Goal: Task Accomplishment & Management: Manage account settings

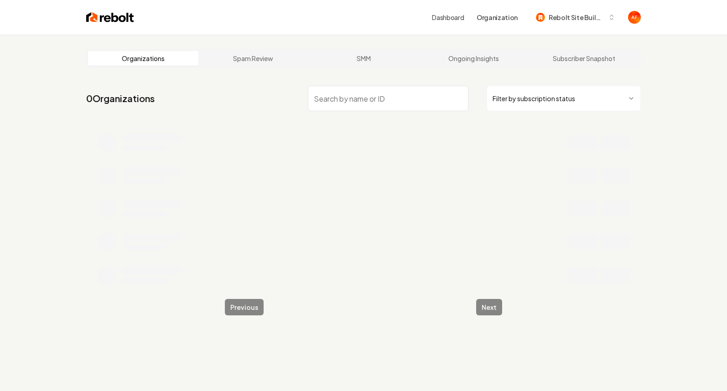
click at [355, 100] on input "search" at bounding box center [388, 99] width 161 height 26
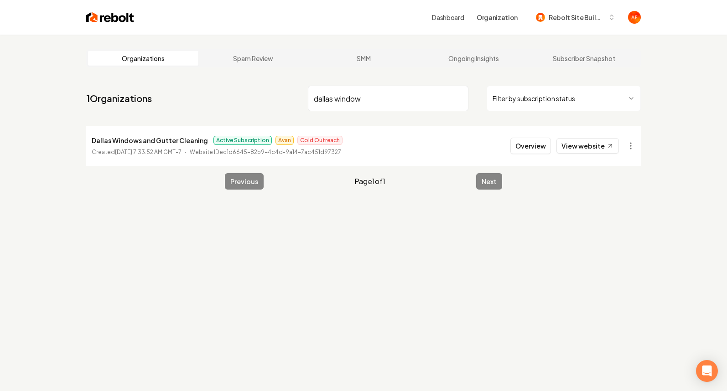
type input "dallas window"
drag, startPoint x: 134, startPoint y: 151, endPoint x: 172, endPoint y: 154, distance: 38.8
click at [172, 154] on p "Created [DATE] 7:33:52 AM GMT-7" at bounding box center [137, 152] width 90 height 9
click at [182, 100] on nav "1 Organizations dallas window Filter by subscription status" at bounding box center [363, 102] width 555 height 40
click at [537, 143] on button "Overview" at bounding box center [530, 146] width 41 height 16
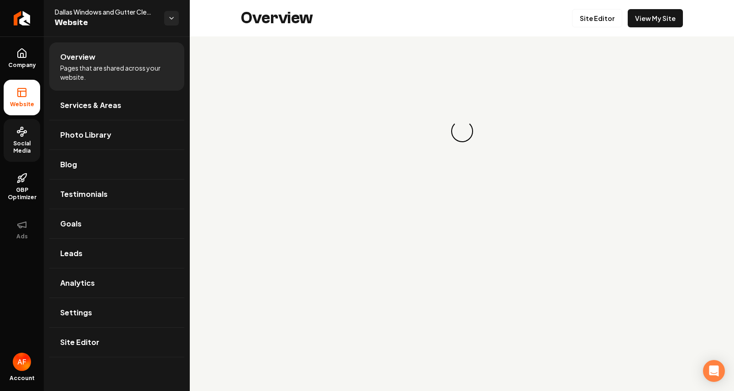
click at [17, 140] on span "Social Media" at bounding box center [22, 147] width 36 height 15
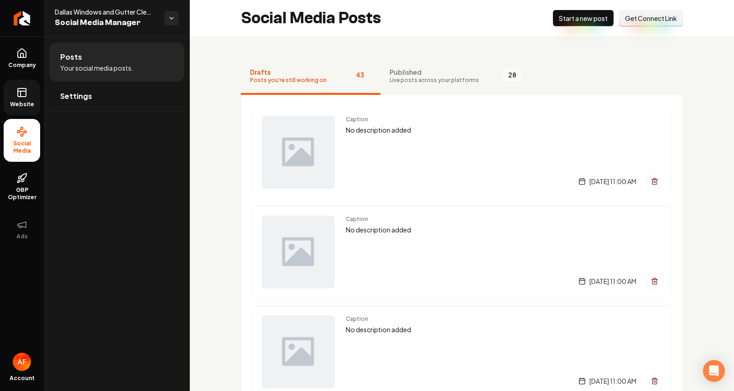
click at [30, 100] on link "Website" at bounding box center [22, 98] width 36 height 36
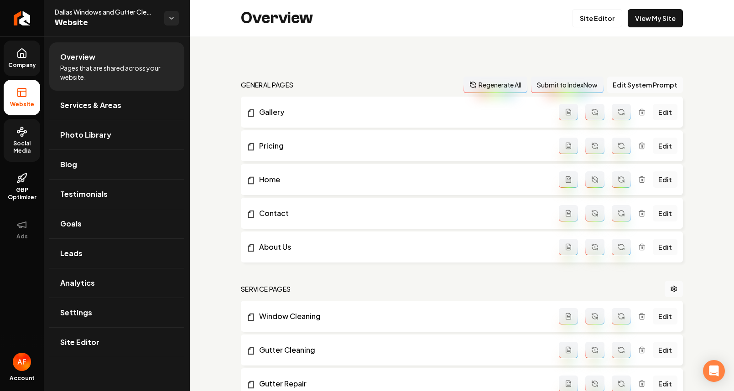
click at [20, 62] on span "Company" at bounding box center [22, 65] width 35 height 7
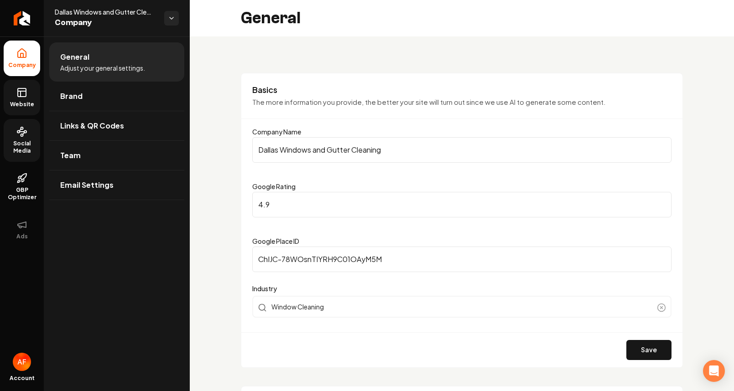
click at [24, 130] on icon at bounding box center [21, 131] width 11 height 11
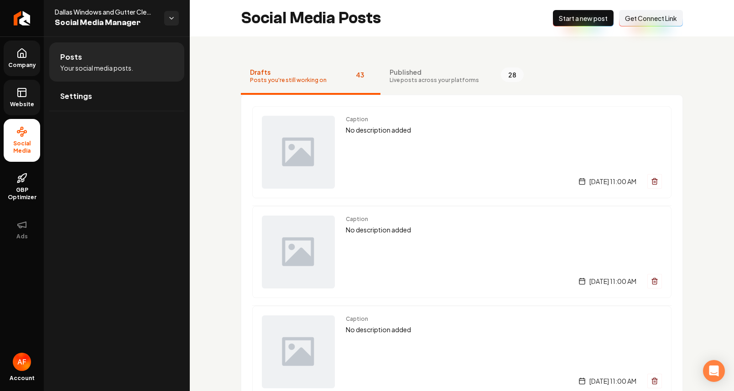
click at [18, 95] on rect at bounding box center [22, 92] width 8 height 8
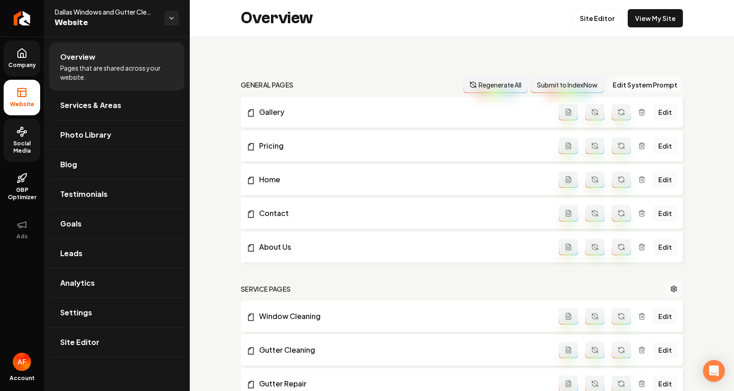
click at [26, 131] on circle at bounding box center [25, 132] width 2 height 2
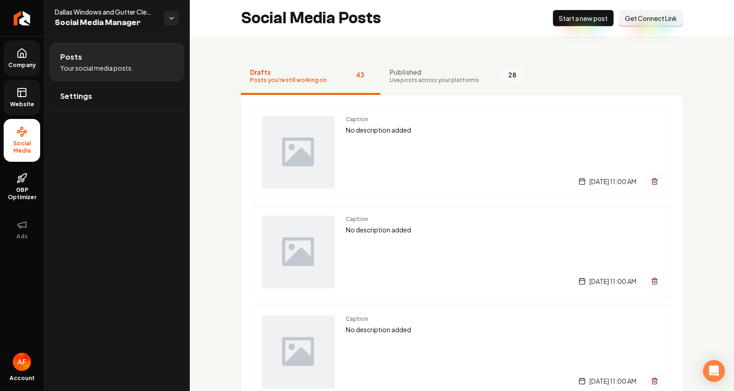
click at [18, 109] on link "Website" at bounding box center [22, 98] width 36 height 36
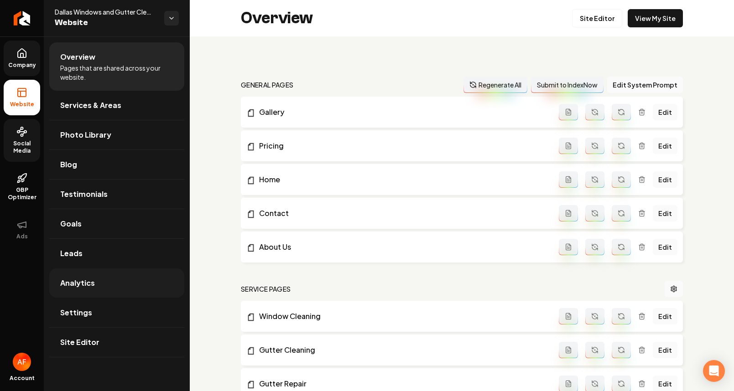
click at [97, 277] on link "Analytics" at bounding box center [116, 283] width 135 height 29
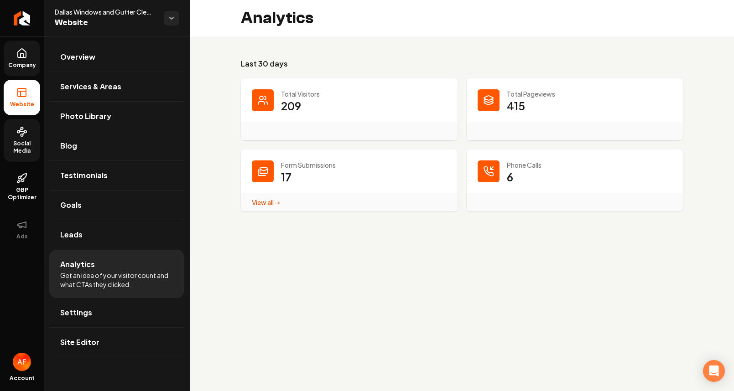
drag, startPoint x: 287, startPoint y: 59, endPoint x: 239, endPoint y: 16, distance: 63.9
click at [287, 59] on h3 "Last 30 days" at bounding box center [462, 63] width 442 height 11
drag, startPoint x: 228, startPoint y: 8, endPoint x: 353, endPoint y: 17, distance: 126.2
click at [353, 17] on div "Analytics" at bounding box center [462, 18] width 544 height 36
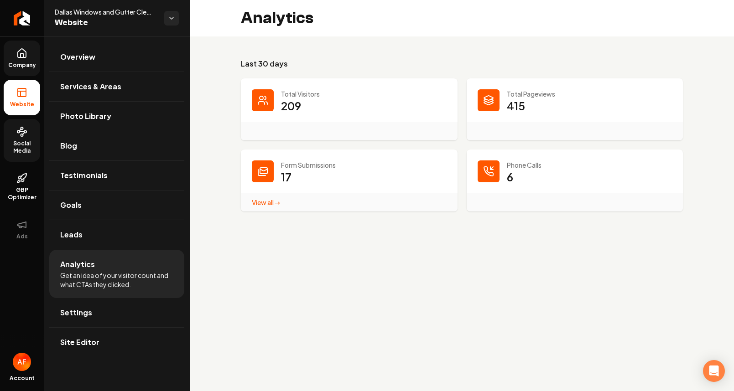
click at [256, 210] on div "View all → Form Submissions stats" at bounding box center [349, 202] width 217 height 18
click at [258, 206] on link "View all → Form Submissions stats" at bounding box center [266, 202] width 28 height 8
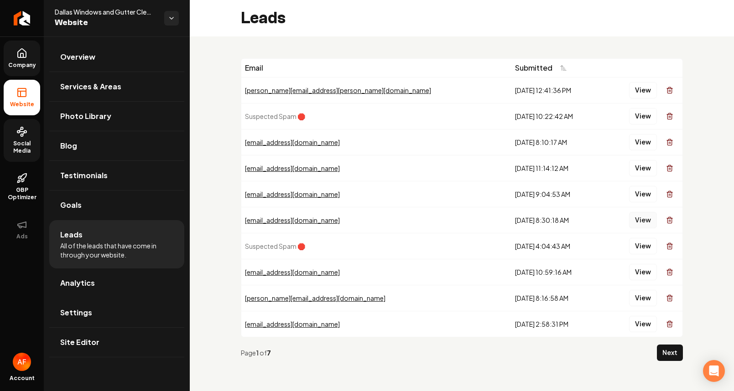
click at [637, 219] on button "View" at bounding box center [643, 220] width 28 height 16
click at [637, 194] on button "View" at bounding box center [643, 194] width 28 height 16
click at [638, 175] on button "View" at bounding box center [643, 168] width 28 height 16
click at [639, 153] on td "View" at bounding box center [643, 142] width 80 height 26
click at [639, 151] on td "View" at bounding box center [643, 142] width 80 height 26
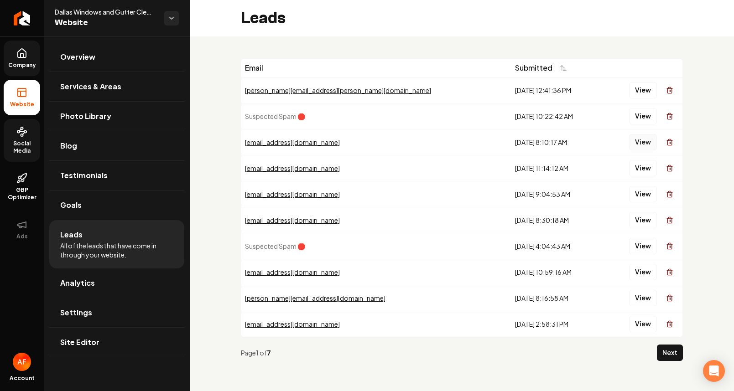
click at [639, 146] on button "View" at bounding box center [643, 142] width 28 height 16
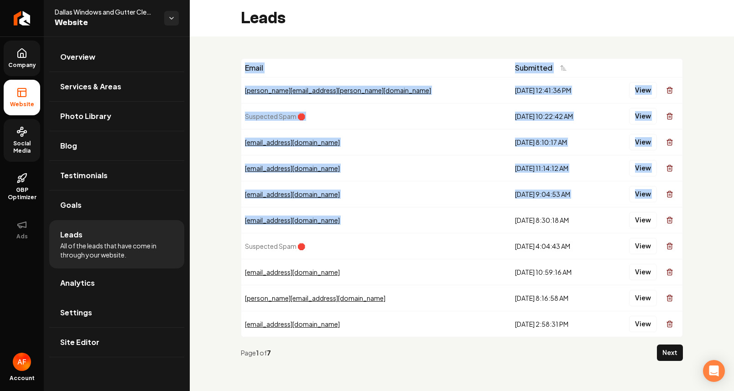
drag, startPoint x: 527, startPoint y: 213, endPoint x: 354, endPoint y: 51, distance: 237.2
click at [354, 51] on div "Email Submitted [PERSON_NAME][EMAIL_ADDRESS][PERSON_NAME][DOMAIN_NAME] [DATE] 1…" at bounding box center [462, 213] width 544 height 354
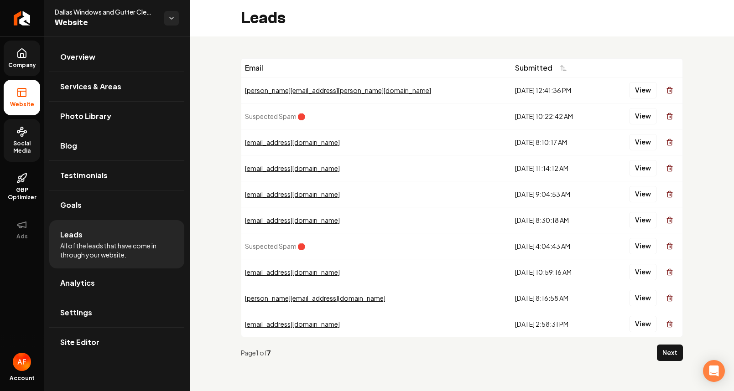
drag, startPoint x: 244, startPoint y: 63, endPoint x: 688, endPoint y: 218, distance: 469.5
click at [688, 218] on div "Email Submitted [PERSON_NAME][EMAIL_ADDRESS][PERSON_NAME][DOMAIN_NAME] [DATE] 1…" at bounding box center [462, 213] width 544 height 354
drag, startPoint x: 10, startPoint y: 47, endPoint x: 19, endPoint y: 76, distance: 30.1
click at [10, 48] on link "Company" at bounding box center [22, 59] width 36 height 36
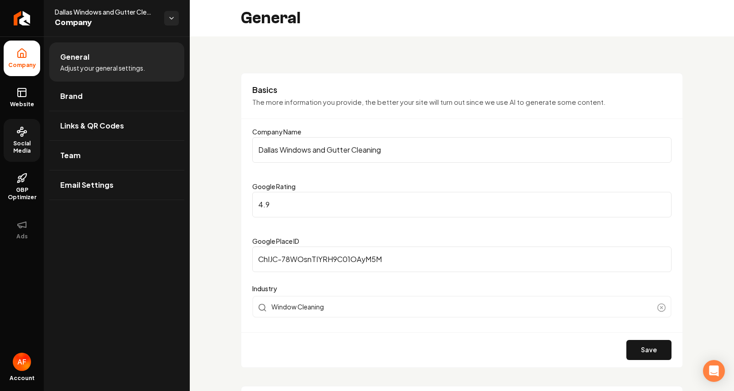
drag, startPoint x: 23, startPoint y: 91, endPoint x: 40, endPoint y: 83, distance: 18.8
click at [23, 91] on icon at bounding box center [22, 91] width 8 height 0
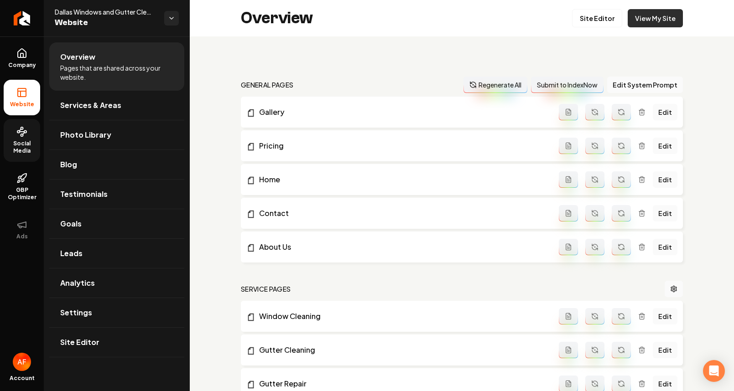
click at [674, 15] on link "View My Site" at bounding box center [655, 18] width 55 height 18
click at [9, 144] on span "Social Media" at bounding box center [22, 147] width 36 height 15
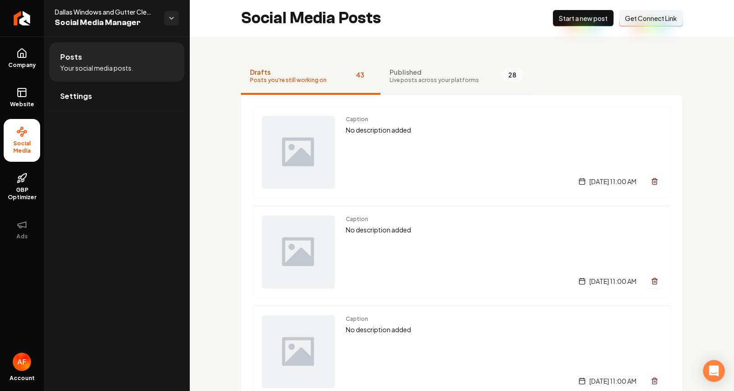
click at [446, 76] on span "Published" at bounding box center [434, 72] width 89 height 9
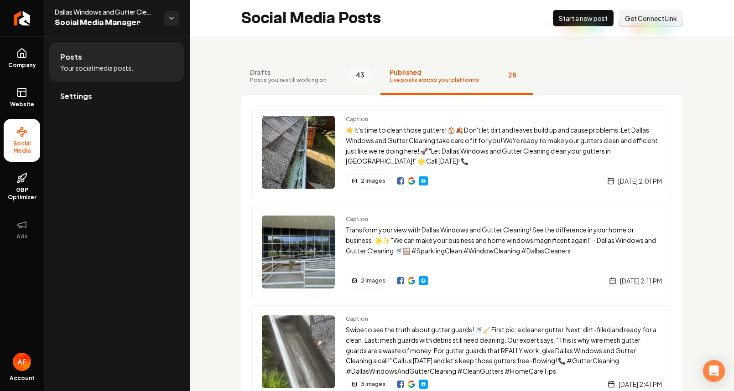
drag, startPoint x: 333, startPoint y: 78, endPoint x: 326, endPoint y: 81, distance: 7.6
click at [333, 78] on button "Drafts Posts you're still working on 43" at bounding box center [311, 76] width 140 height 36
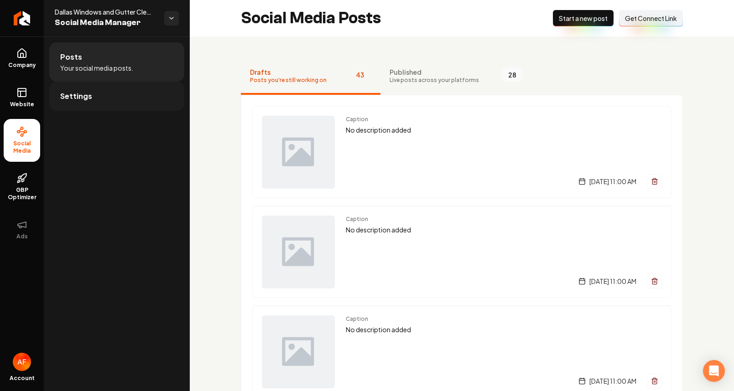
click at [94, 88] on link "Settings" at bounding box center [116, 96] width 135 height 29
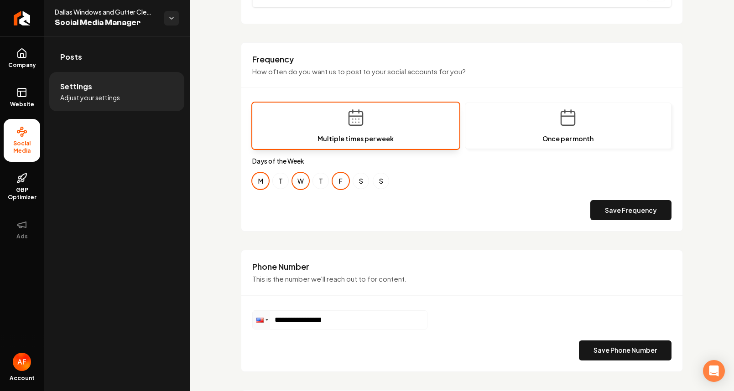
scroll to position [252, 0]
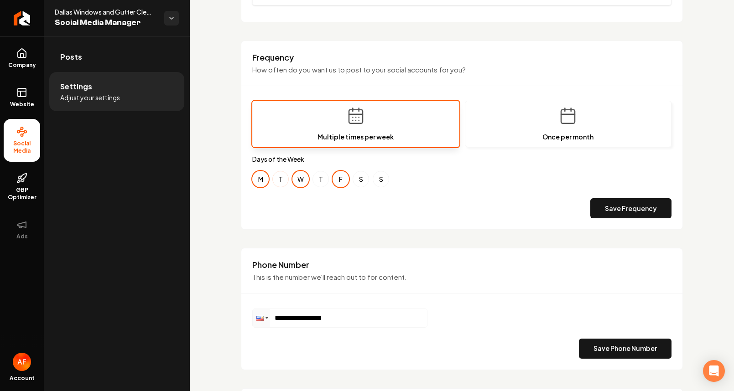
click at [276, 177] on button "T" at bounding box center [280, 179] width 16 height 16
click at [323, 174] on button "T" at bounding box center [320, 179] width 16 height 16
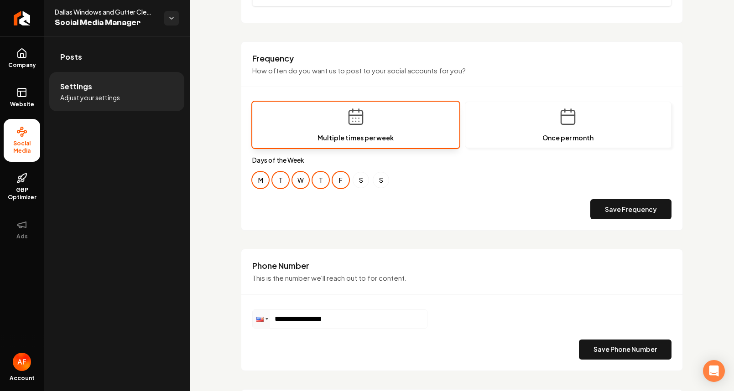
scroll to position [290, 0]
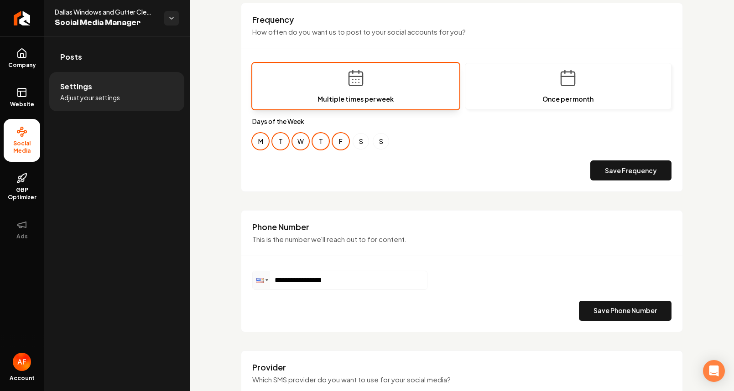
click at [323, 138] on button "T" at bounding box center [320, 141] width 16 height 16
click at [326, 139] on button "T" at bounding box center [320, 141] width 16 height 16
click at [642, 171] on button "Save Frequency" at bounding box center [630, 171] width 81 height 20
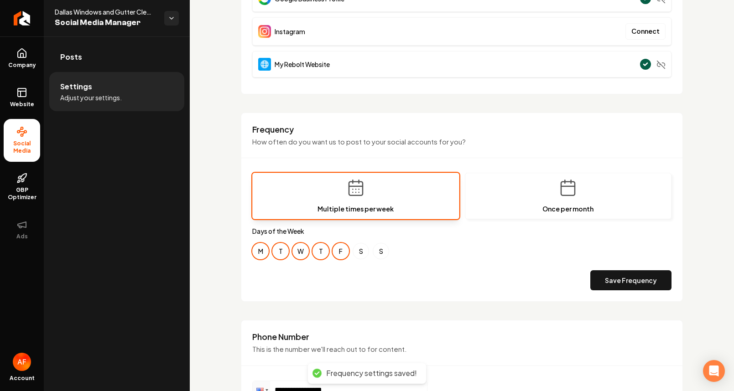
scroll to position [0, 0]
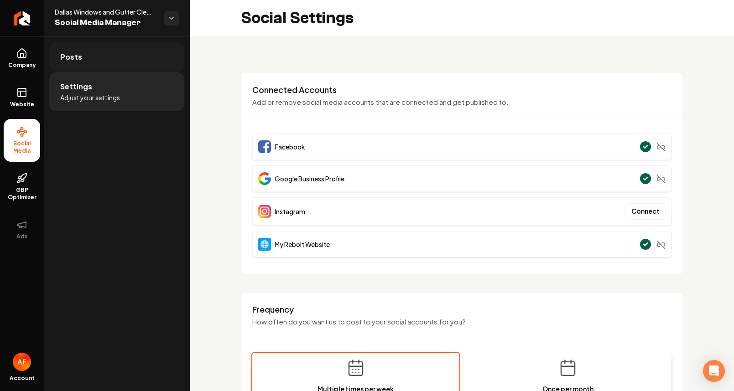
click at [135, 65] on link "Posts" at bounding box center [116, 56] width 135 height 29
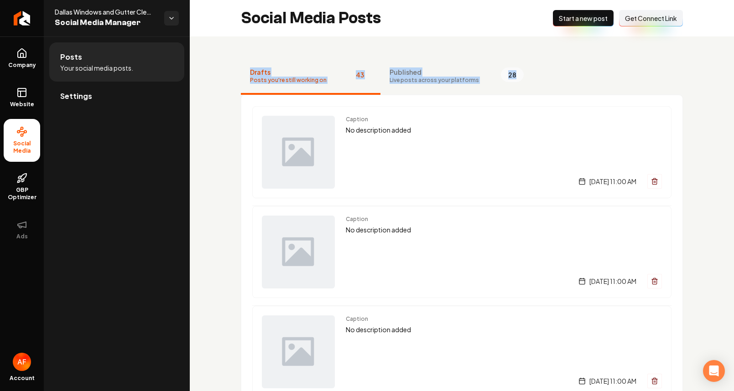
drag, startPoint x: 285, startPoint y: 52, endPoint x: 545, endPoint y: 89, distance: 262.3
click at [545, 89] on nav "Drafts Posts you're still working on 43 Published Live posts across your platfo…" at bounding box center [462, 76] width 442 height 36
drag, startPoint x: 542, startPoint y: 85, endPoint x: 305, endPoint y: 51, distance: 239.6
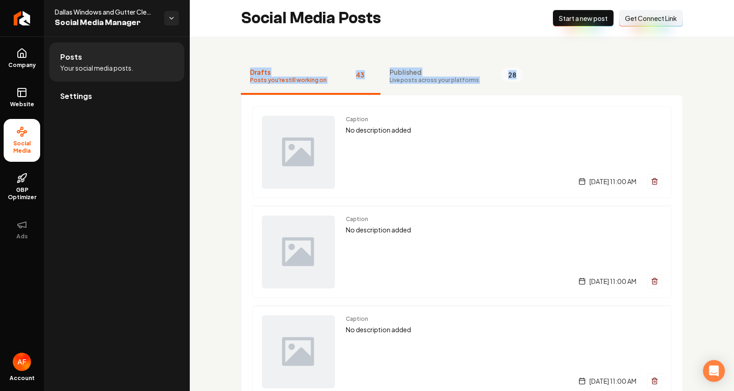
click at [416, 74] on span "Published" at bounding box center [434, 72] width 89 height 9
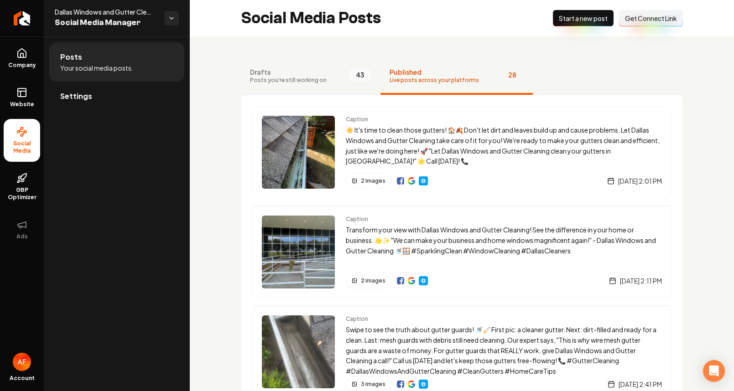
click at [338, 80] on button "Drafts Posts you're still working on 43" at bounding box center [311, 76] width 140 height 36
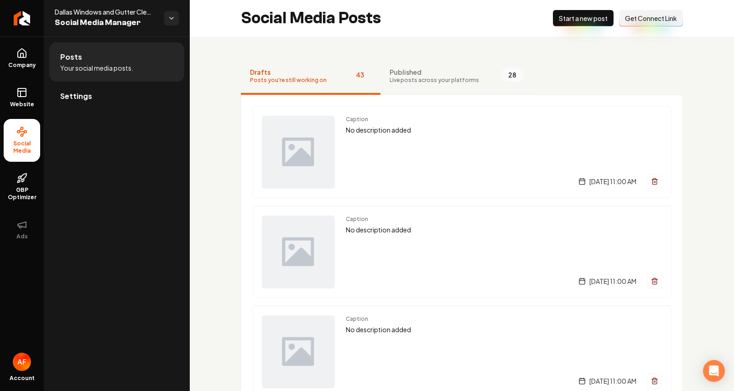
click at [449, 80] on span "Live posts across your platforms" at bounding box center [434, 80] width 89 height 7
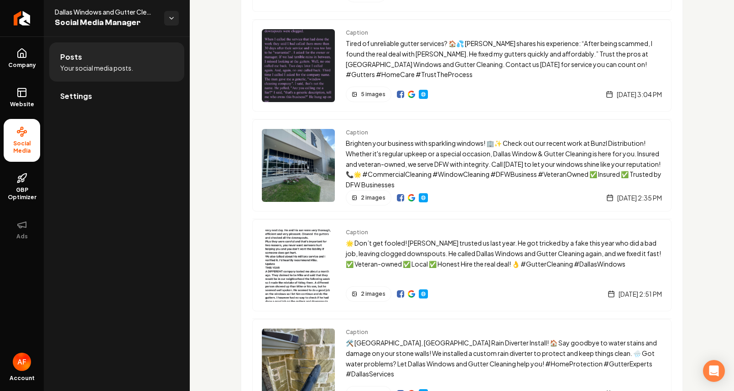
scroll to position [1238, 0]
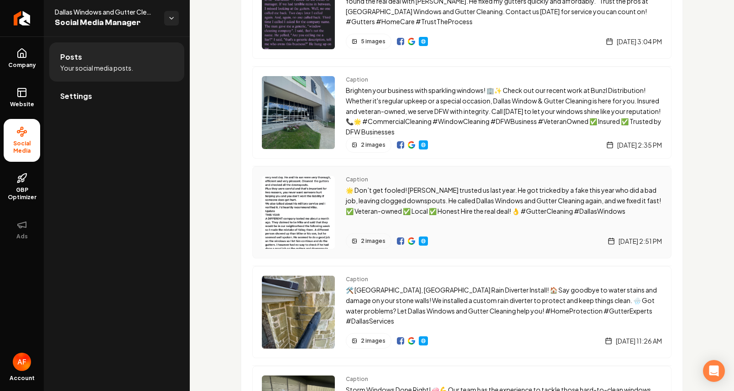
click at [300, 172] on div "Caption 🌟 Don’t get fooled! [PERSON_NAME] trusted us last year. He got tricked …" at bounding box center [461, 212] width 419 height 92
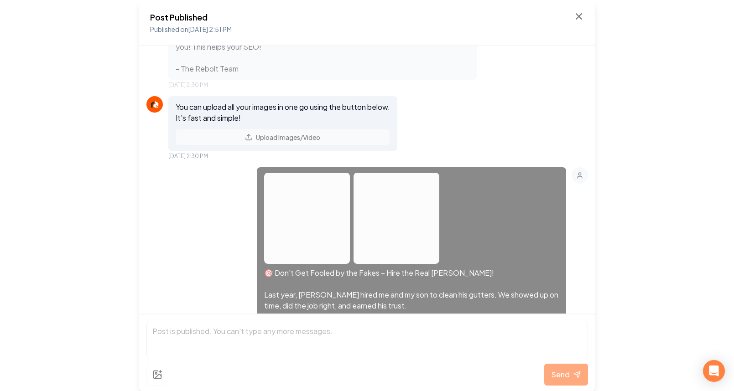
scroll to position [160, 0]
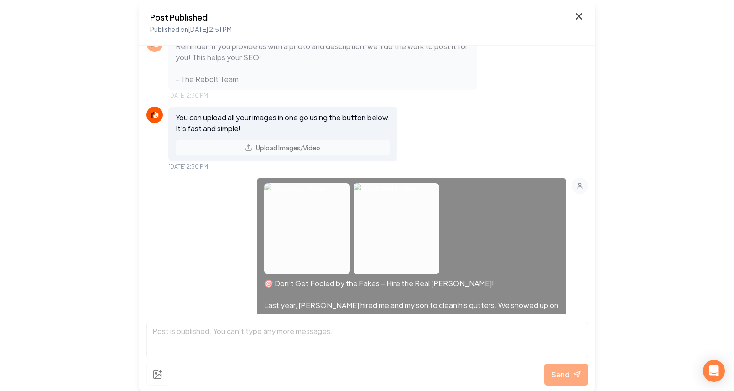
click at [582, 15] on icon at bounding box center [578, 16] width 11 height 11
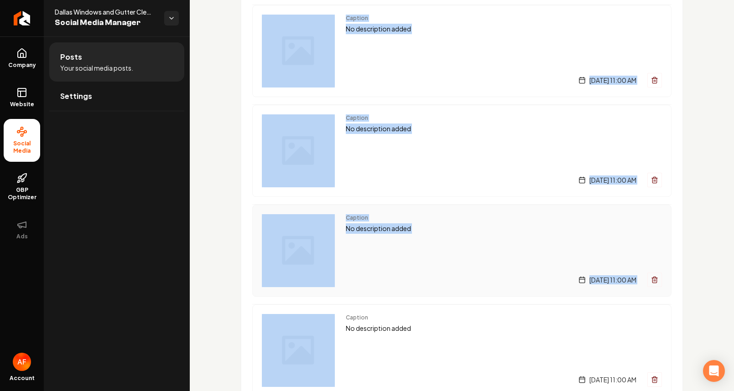
scroll to position [202, 0]
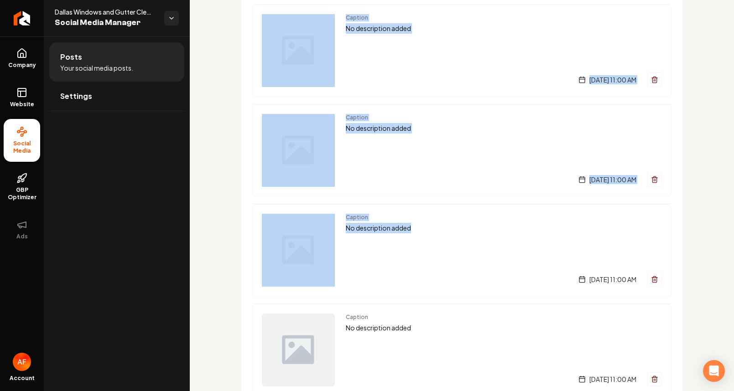
drag, startPoint x: 260, startPoint y: 45, endPoint x: 677, endPoint y: 227, distance: 454.6
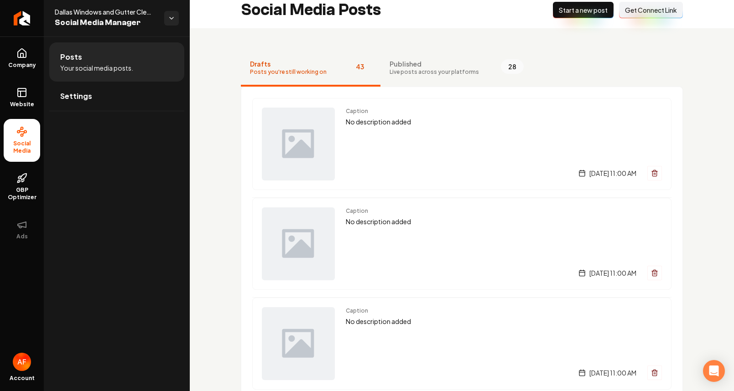
scroll to position [0, 0]
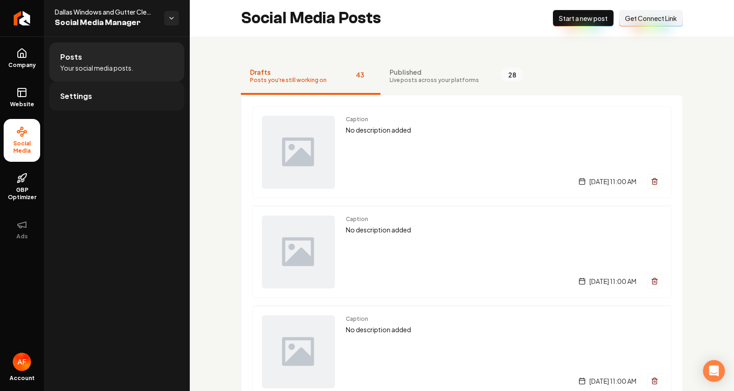
click at [93, 100] on link "Settings" at bounding box center [116, 96] width 135 height 29
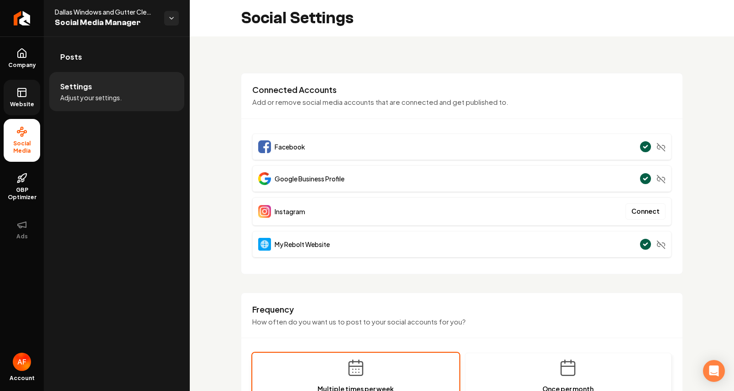
click at [4, 104] on link "Website" at bounding box center [22, 98] width 36 height 36
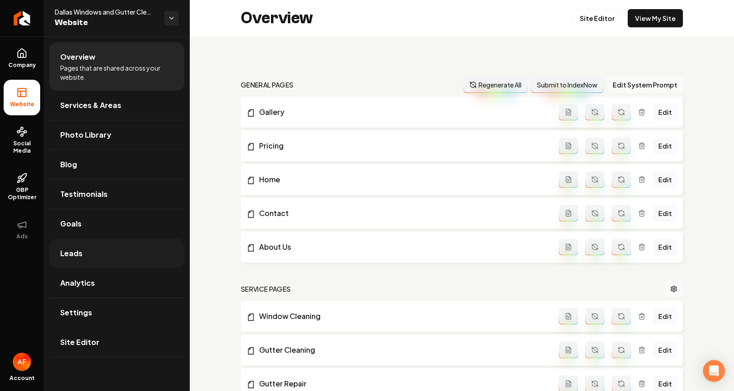
click at [88, 249] on link "Leads" at bounding box center [116, 253] width 135 height 29
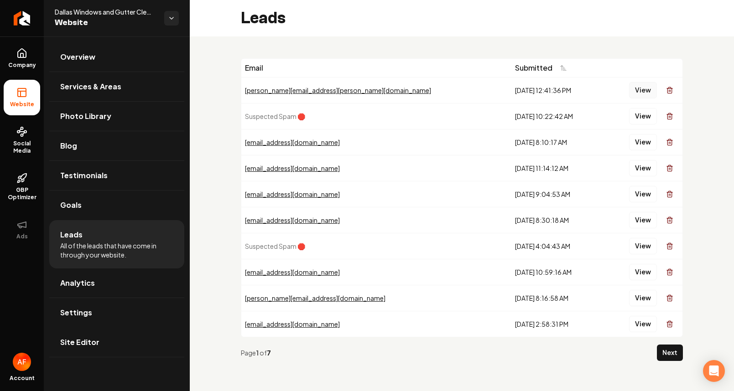
click at [638, 87] on button "View" at bounding box center [643, 90] width 28 height 16
click at [637, 146] on button "View" at bounding box center [643, 142] width 28 height 16
click at [21, 48] on icon at bounding box center [21, 53] width 11 height 11
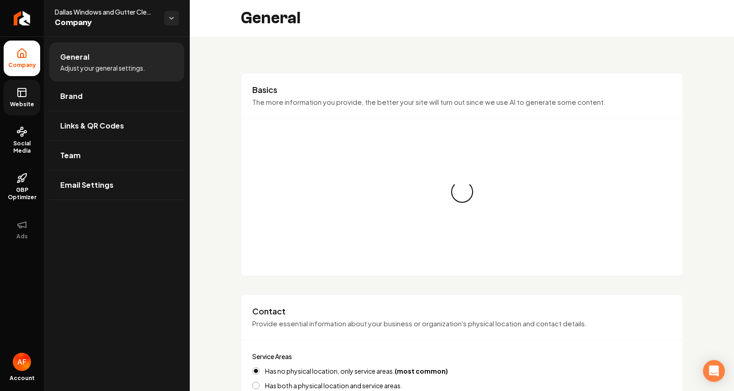
click at [26, 113] on link "Website" at bounding box center [22, 98] width 36 height 36
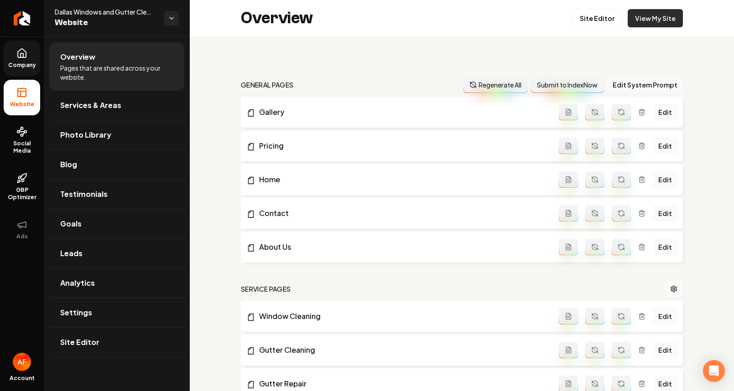
click at [671, 20] on link "View My Site" at bounding box center [655, 18] width 55 height 18
click at [88, 257] on link "Leads" at bounding box center [116, 253] width 135 height 29
